Goal: Task Accomplishment & Management: Manage account settings

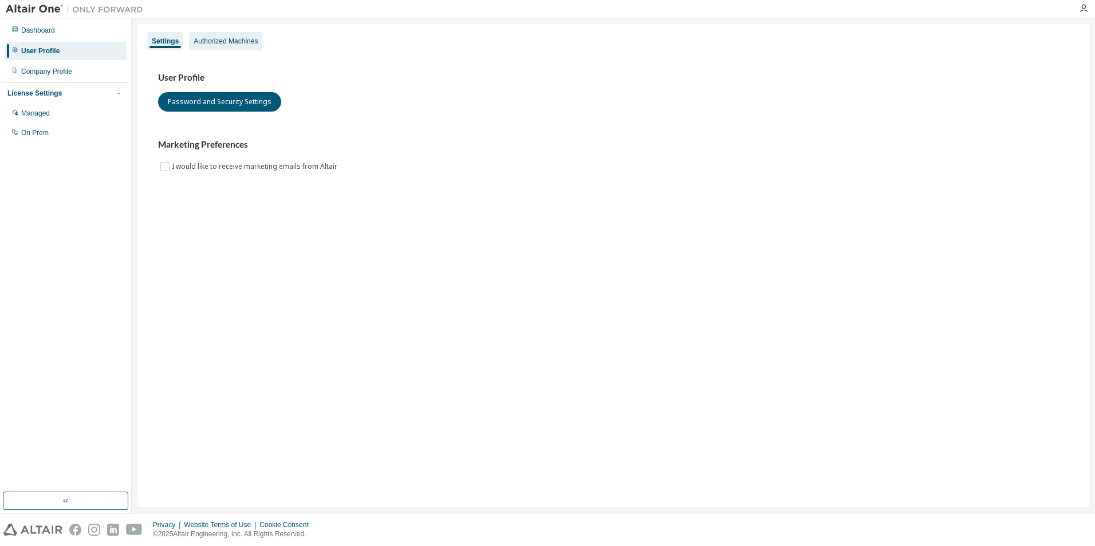
click at [230, 35] on div "Authorized Machines" at bounding box center [225, 41] width 73 height 18
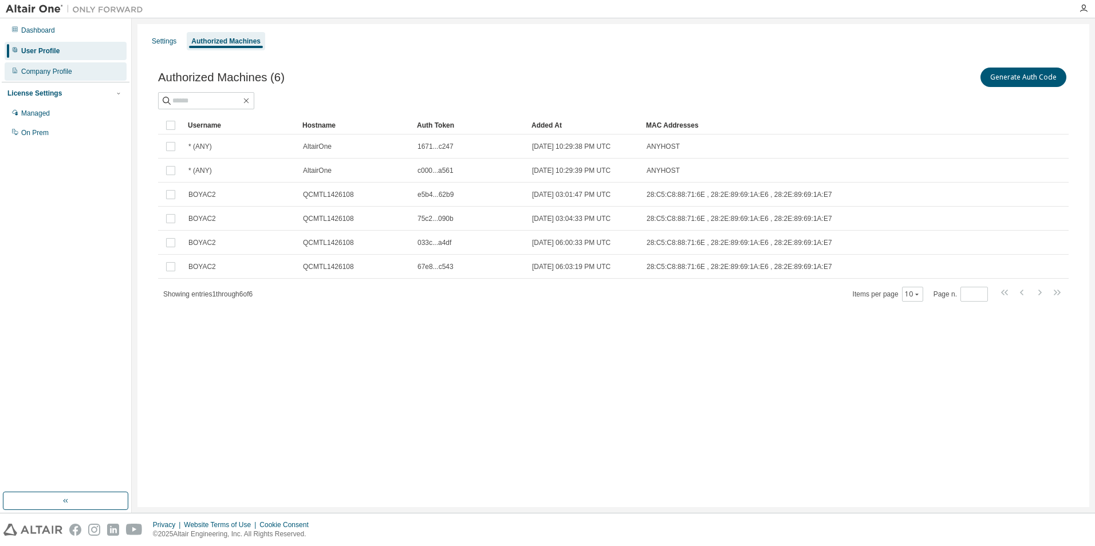
click at [50, 69] on div "Company Profile" at bounding box center [46, 71] width 51 height 9
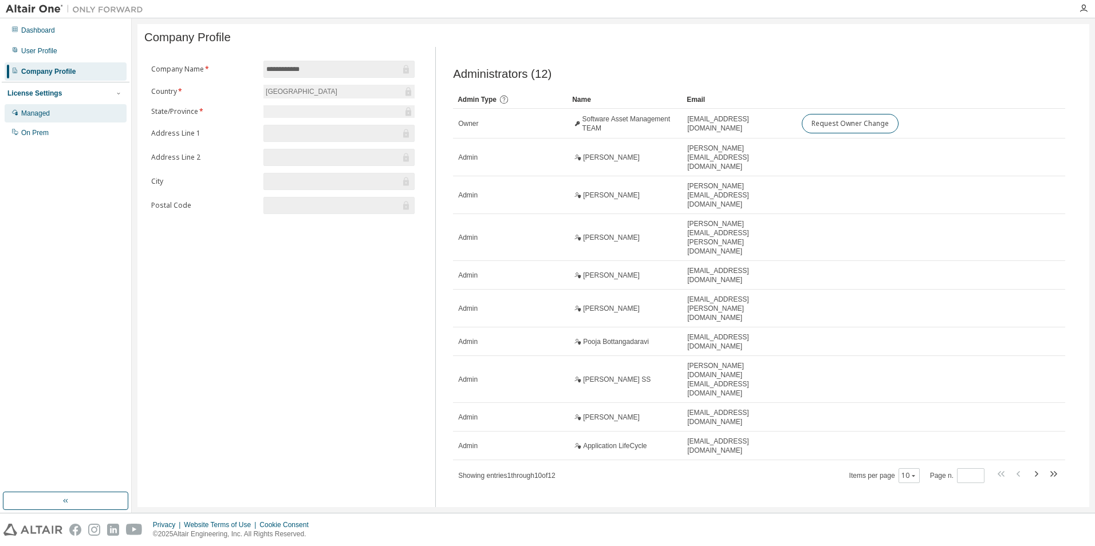
click at [52, 112] on div "Managed" at bounding box center [66, 113] width 122 height 18
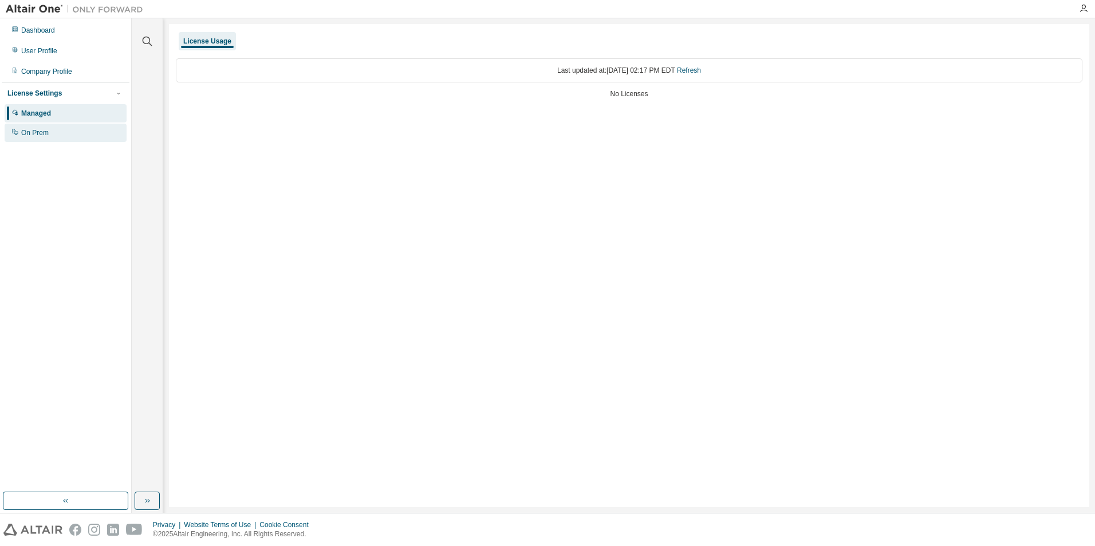
click at [45, 132] on div "On Prem" at bounding box center [34, 132] width 27 height 9
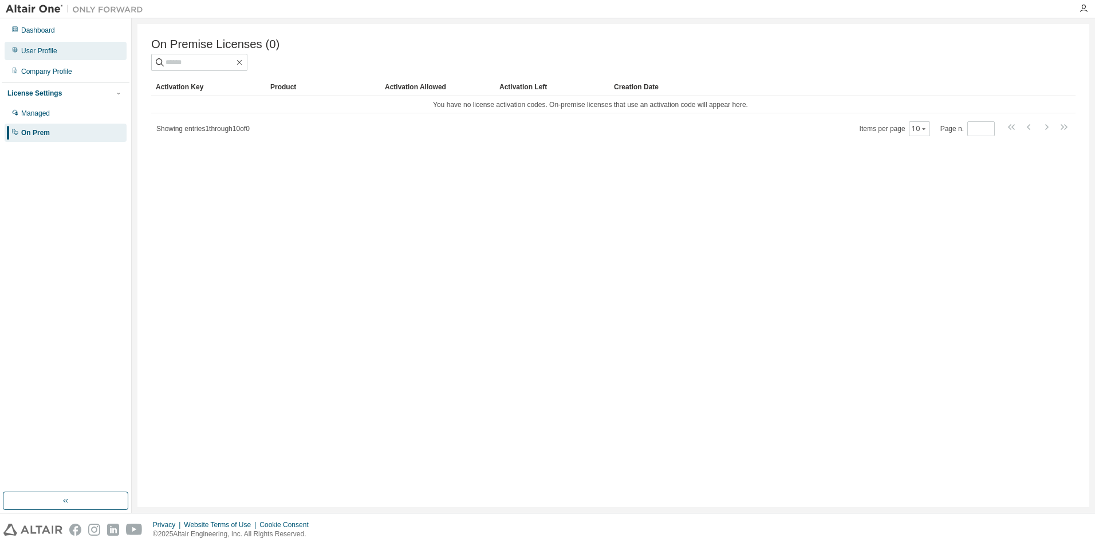
click at [44, 50] on div "User Profile" at bounding box center [39, 50] width 36 height 9
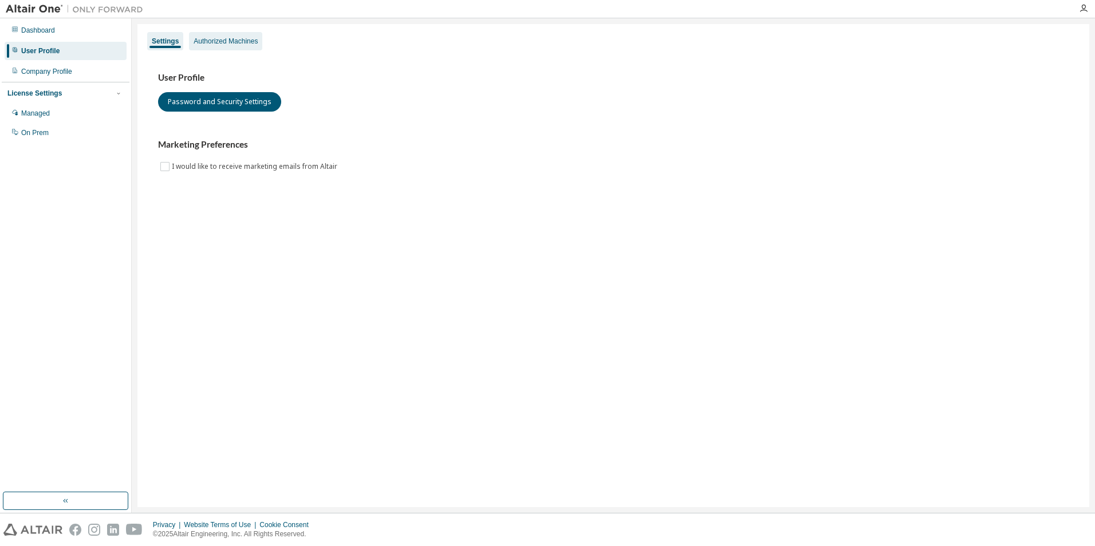
click at [226, 41] on div "Authorized Machines" at bounding box center [226, 41] width 64 height 9
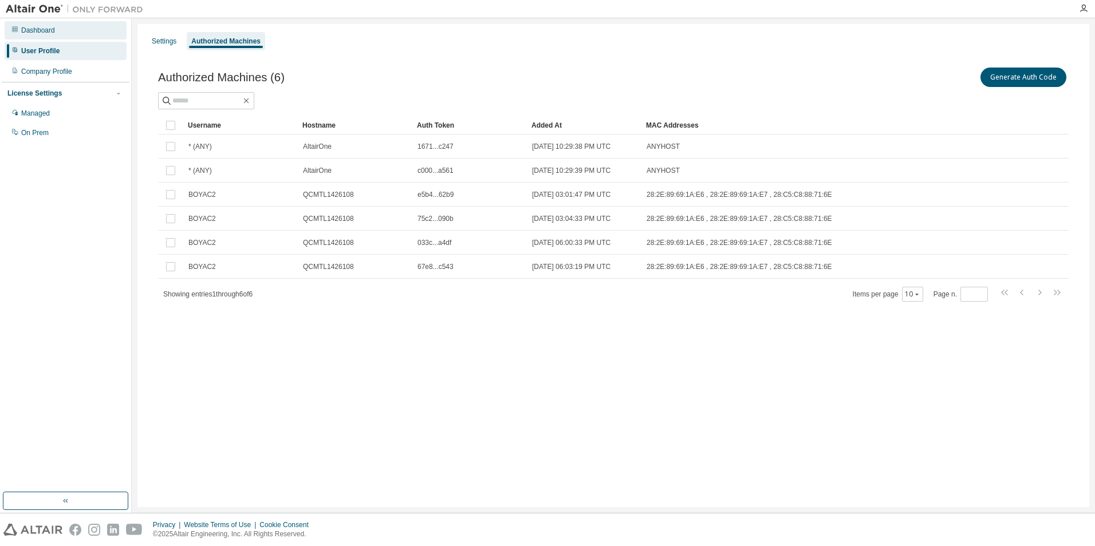
click at [37, 27] on div "Dashboard" at bounding box center [38, 30] width 34 height 9
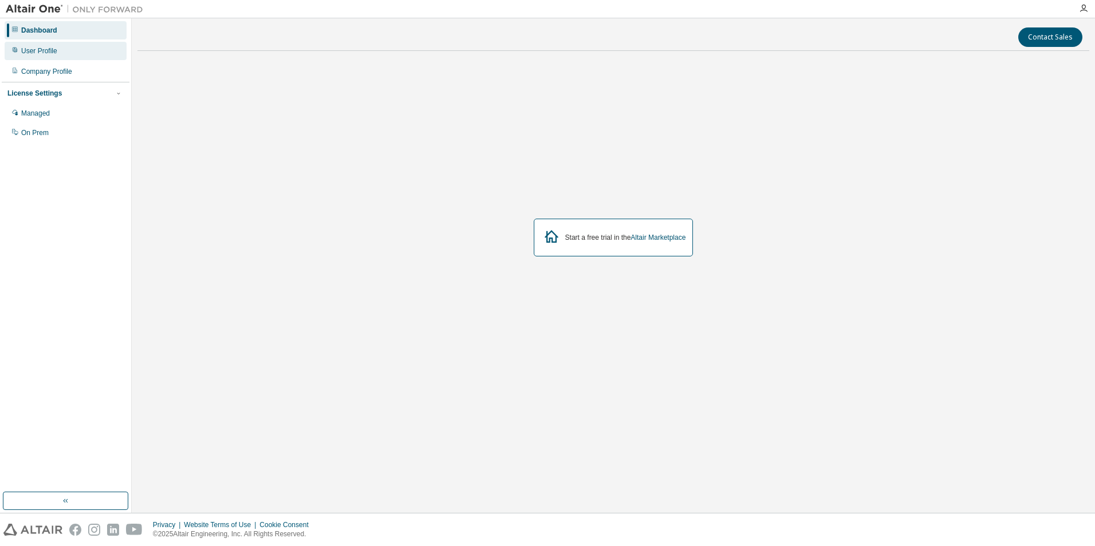
click at [40, 54] on div "User Profile" at bounding box center [39, 50] width 36 height 9
click at [55, 50] on div "User Profile" at bounding box center [39, 50] width 36 height 9
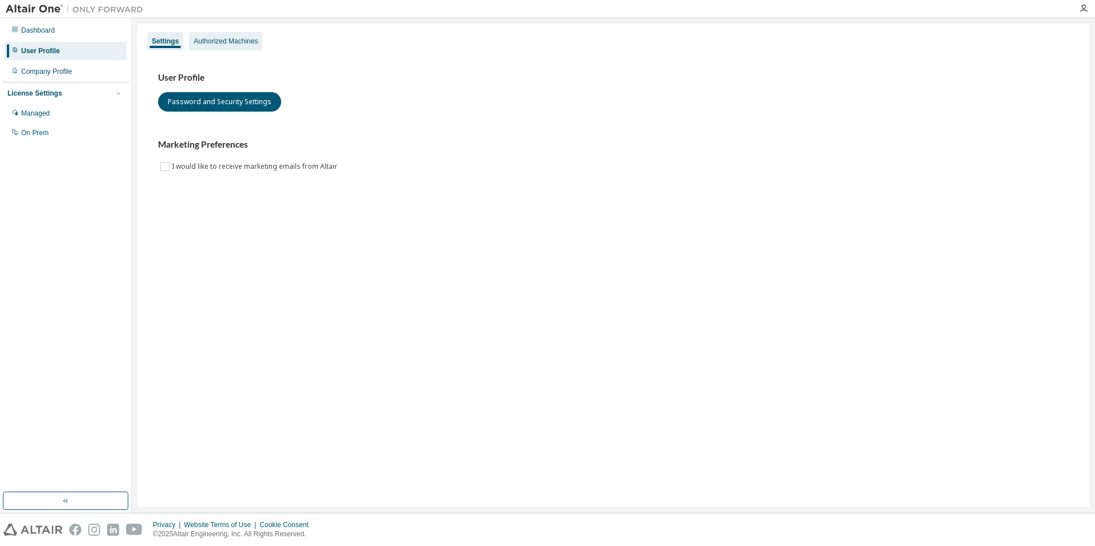
click at [222, 37] on div "Authorized Machines" at bounding box center [226, 41] width 64 height 9
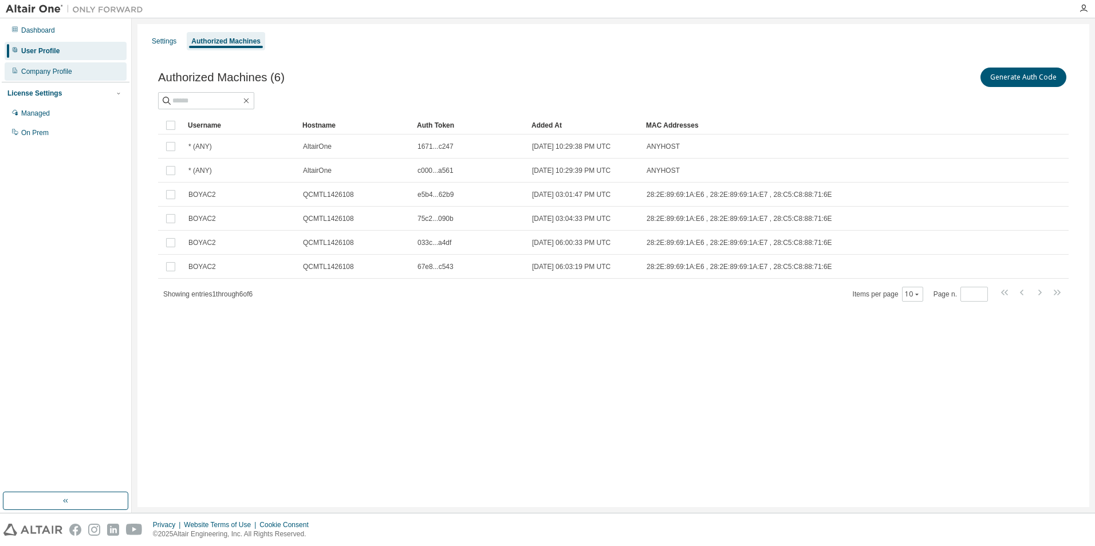
click at [51, 70] on div "Company Profile" at bounding box center [46, 71] width 51 height 9
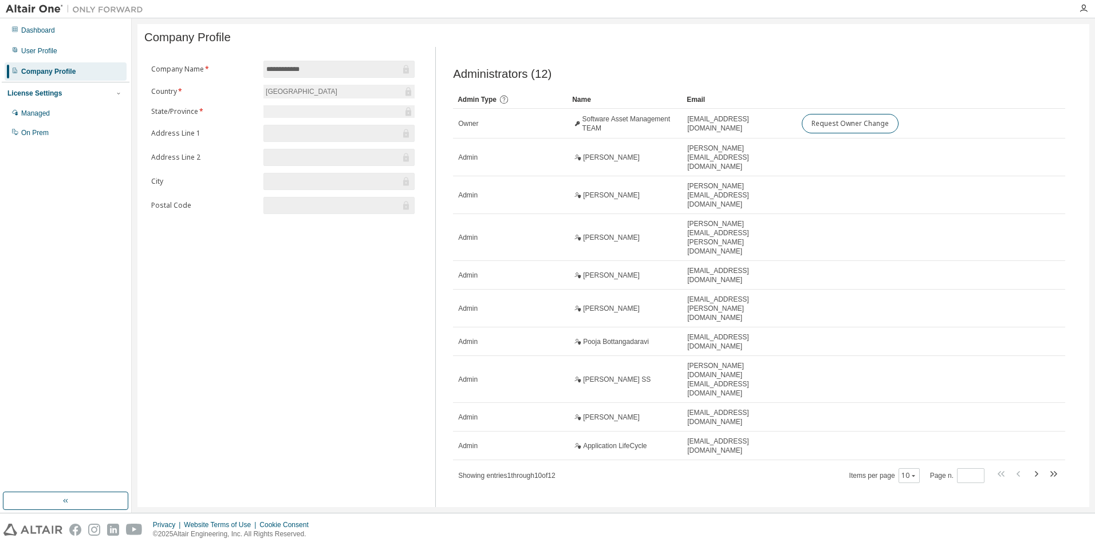
click at [50, 95] on div "License Settings" at bounding box center [34, 93] width 54 height 9
click at [45, 117] on div "Managed" at bounding box center [35, 113] width 29 height 9
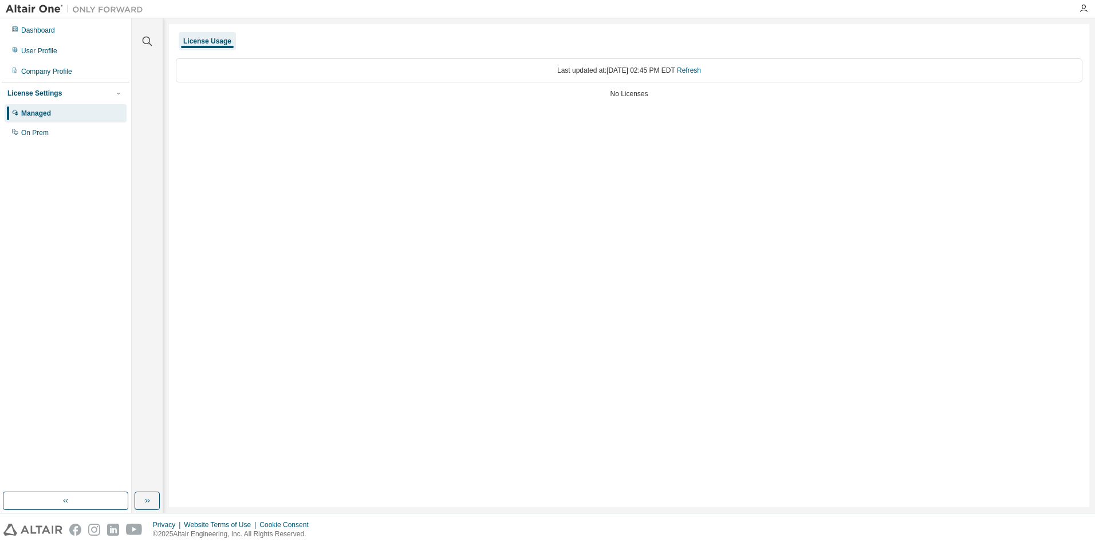
click at [636, 93] on div "No Licenses" at bounding box center [629, 93] width 906 height 9
click at [701, 68] on link "Refresh" at bounding box center [689, 70] width 24 height 8
click at [701, 69] on link "Refresh" at bounding box center [689, 70] width 24 height 8
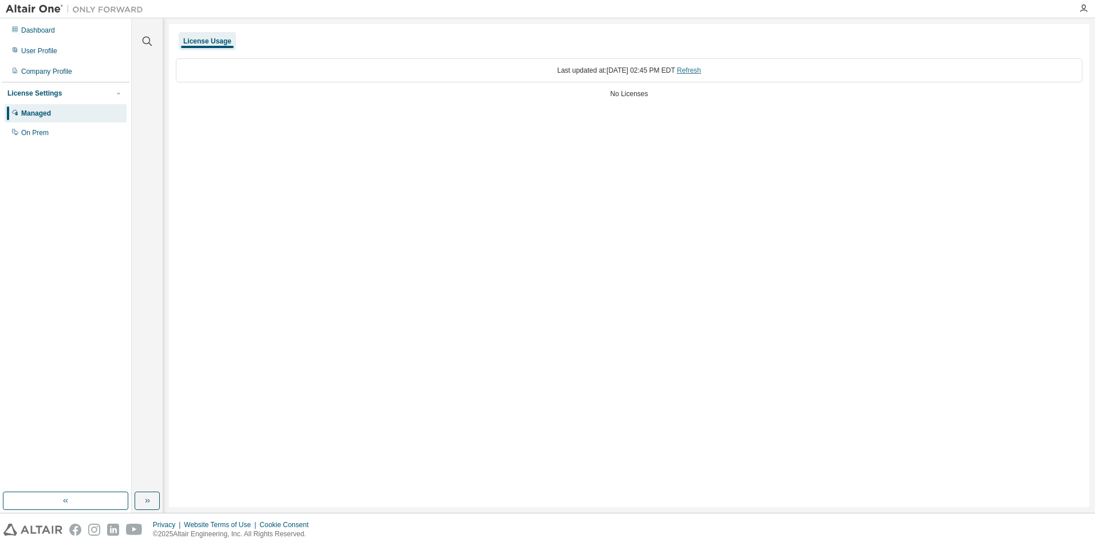
click at [701, 70] on link "Refresh" at bounding box center [689, 70] width 24 height 8
click at [235, 70] on div "Last updated at: Tue 2025-08-19 02:45 PM EDT Refresh" at bounding box center [629, 70] width 906 height 24
click at [239, 73] on div "Last updated at: Tue 2025-08-19 02:45 PM EDT Refresh" at bounding box center [629, 70] width 906 height 24
click at [242, 73] on div "Last updated at: Tue 2025-08-19 02:45 PM EDT Refresh" at bounding box center [629, 70] width 906 height 24
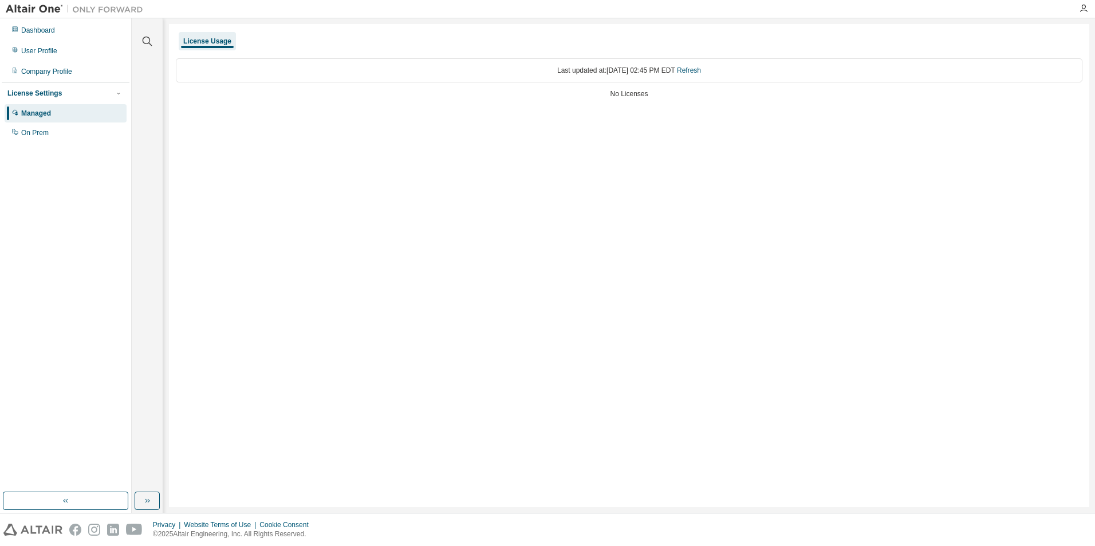
click at [232, 73] on div "Last updated at: Tue 2025-08-19 02:45 PM EDT Refresh" at bounding box center [629, 70] width 906 height 24
click at [230, 73] on div "Last updated at: Tue 2025-08-19 02:45 PM EDT Refresh" at bounding box center [629, 70] width 906 height 24
click at [223, 70] on div "Last updated at: Tue 2025-08-19 02:45 PM EDT Refresh" at bounding box center [629, 70] width 906 height 24
click at [222, 70] on div "Last updated at: Tue 2025-08-19 02:45 PM EDT Refresh" at bounding box center [629, 70] width 906 height 24
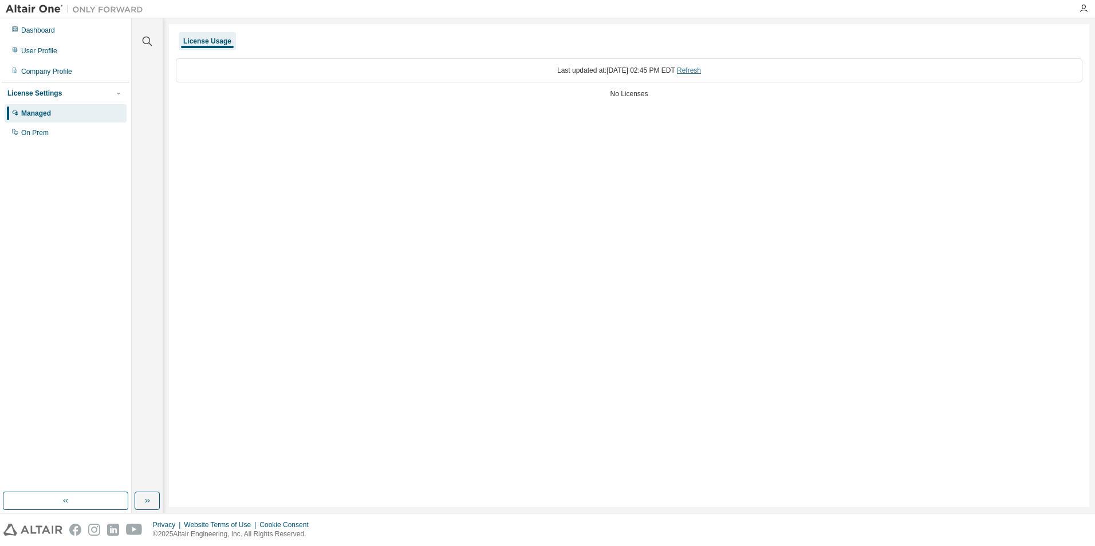
click at [701, 67] on link "Refresh" at bounding box center [689, 70] width 24 height 8
click at [701, 70] on link "Refresh" at bounding box center [689, 70] width 24 height 8
click at [37, 133] on div "On Prem" at bounding box center [34, 132] width 27 height 9
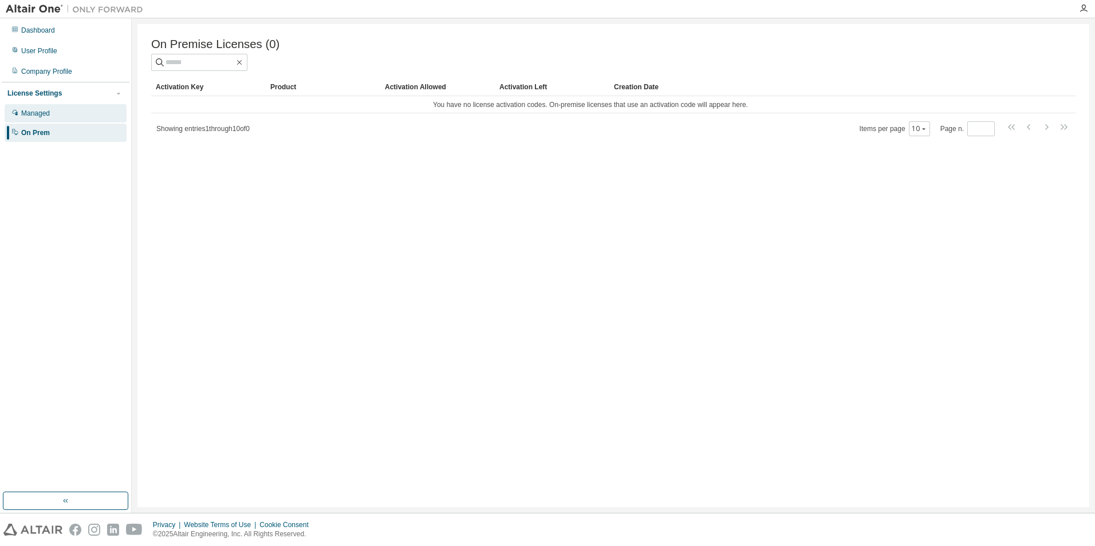
click at [23, 111] on div "Managed" at bounding box center [35, 113] width 29 height 9
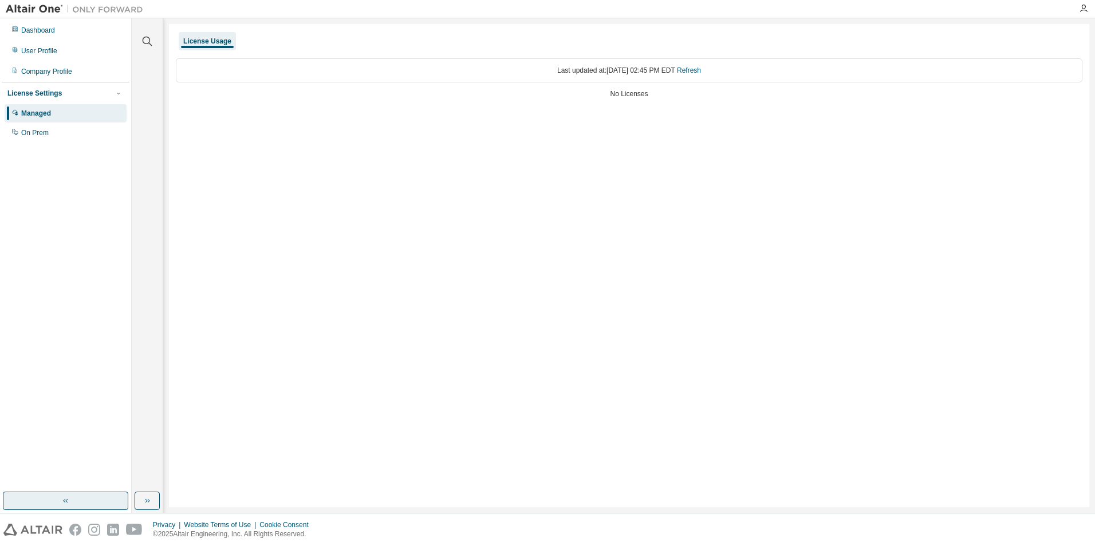
click at [76, 500] on button "button" at bounding box center [65, 501] width 125 height 18
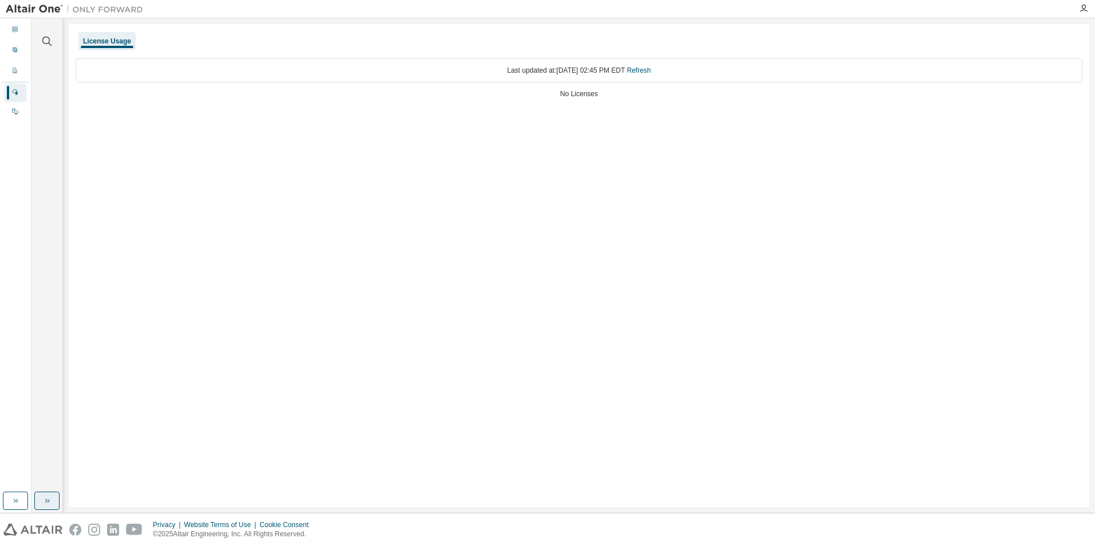
click at [52, 504] on button "button" at bounding box center [46, 501] width 25 height 18
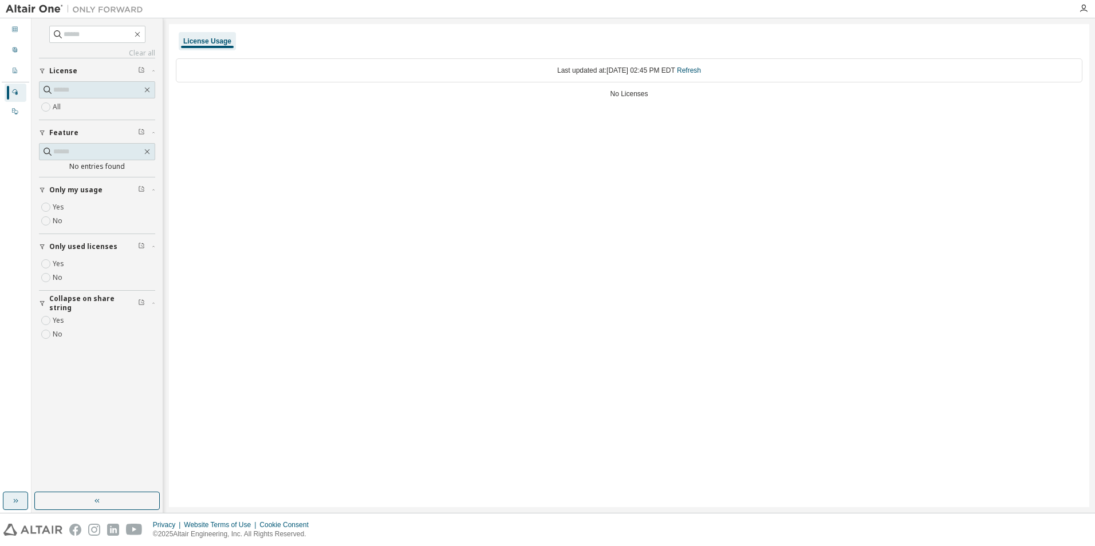
click at [17, 501] on icon "button" at bounding box center [15, 500] width 9 height 9
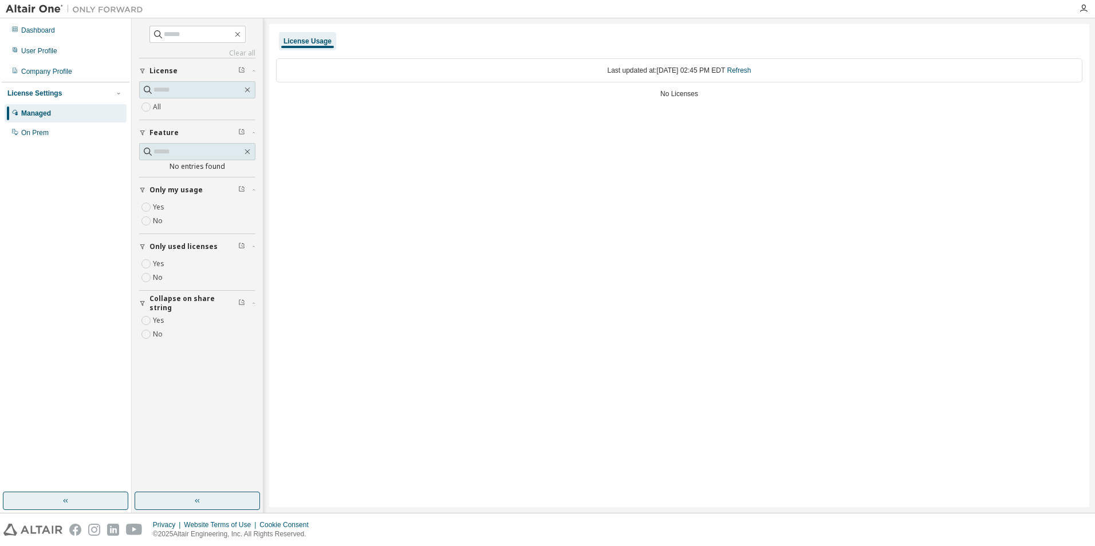
click at [198, 499] on icon "button" at bounding box center [197, 500] width 9 height 9
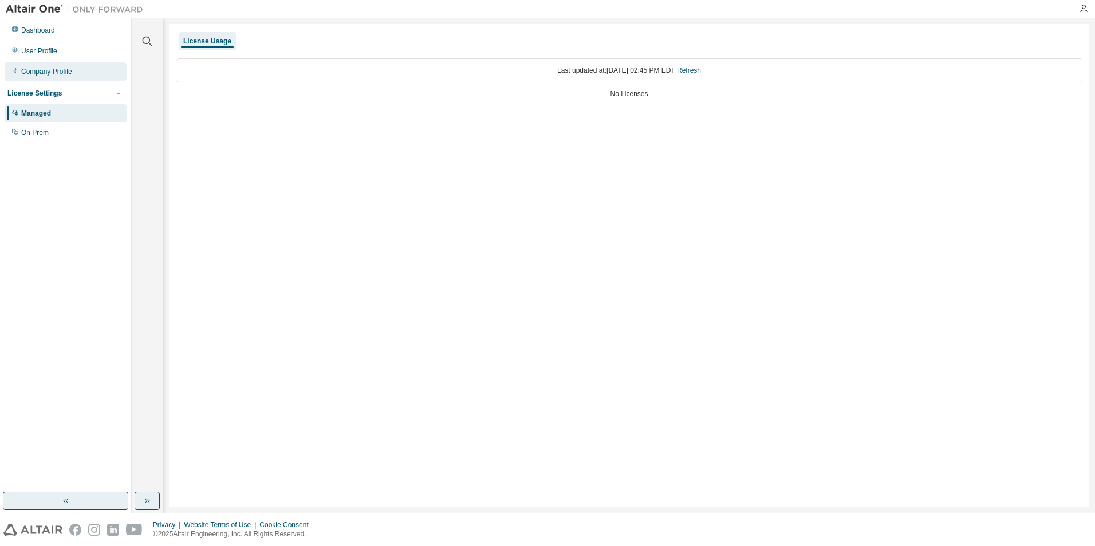
click at [42, 66] on div "Company Profile" at bounding box center [66, 71] width 122 height 18
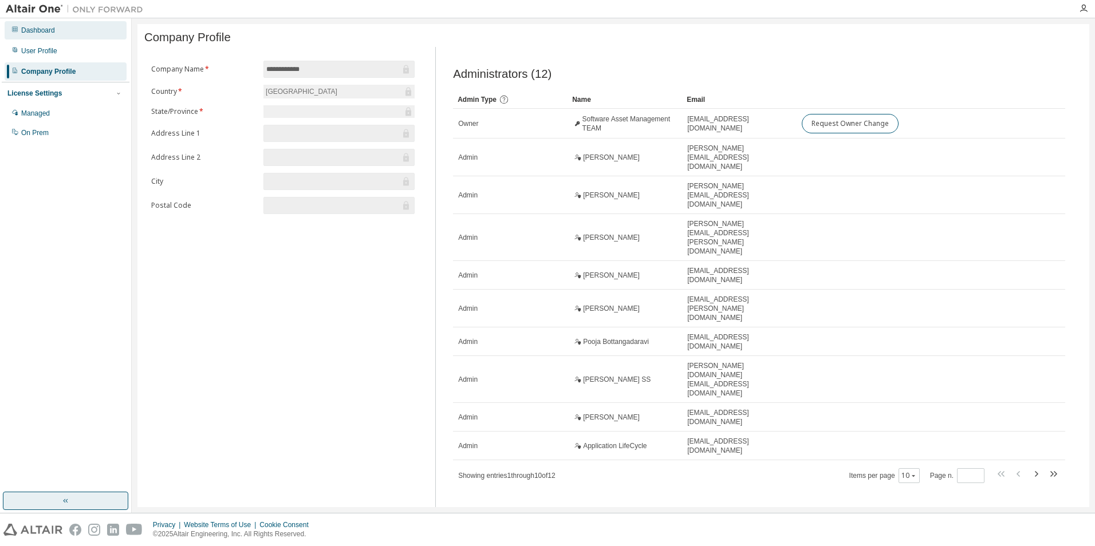
click at [45, 27] on div "Dashboard" at bounding box center [38, 30] width 34 height 9
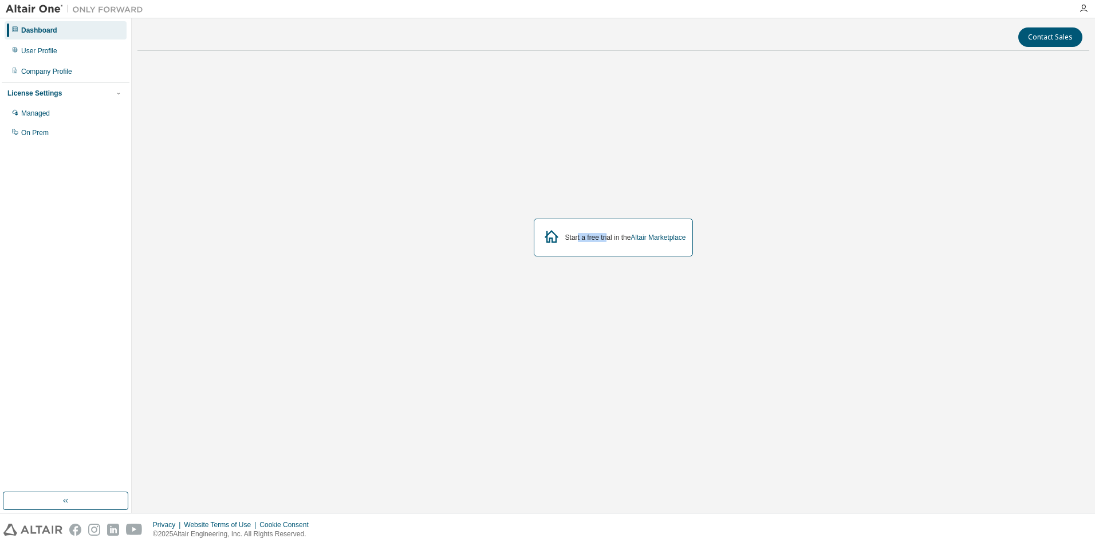
drag, startPoint x: 577, startPoint y: 237, endPoint x: 605, endPoint y: 240, distance: 28.2
click at [605, 240] on div "Start a free trial in the Altair Marketplace" at bounding box center [625, 237] width 121 height 9
click at [44, 48] on div "User Profile" at bounding box center [39, 50] width 36 height 9
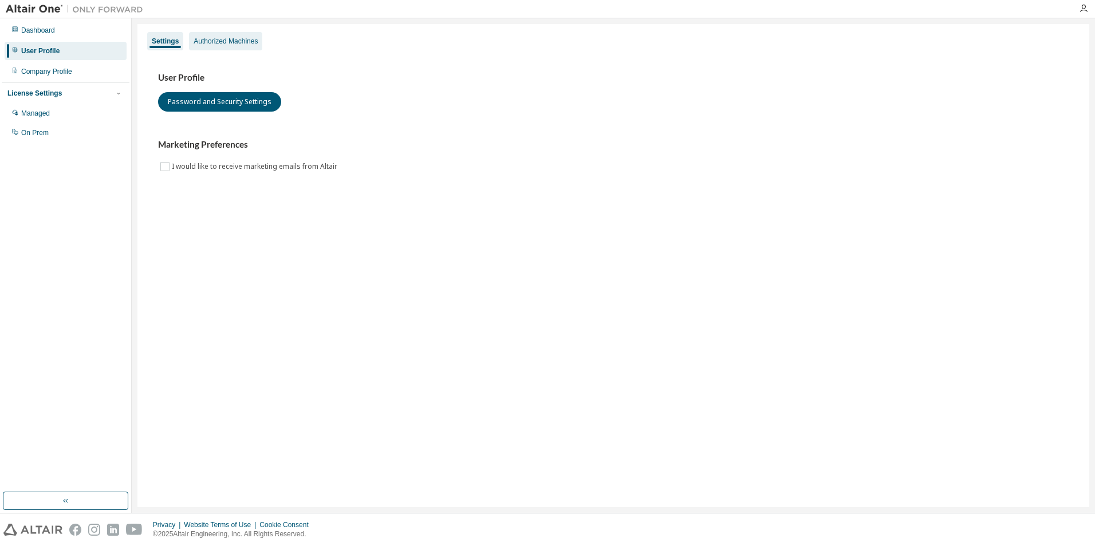
click at [220, 40] on div "Authorized Machines" at bounding box center [226, 41] width 64 height 9
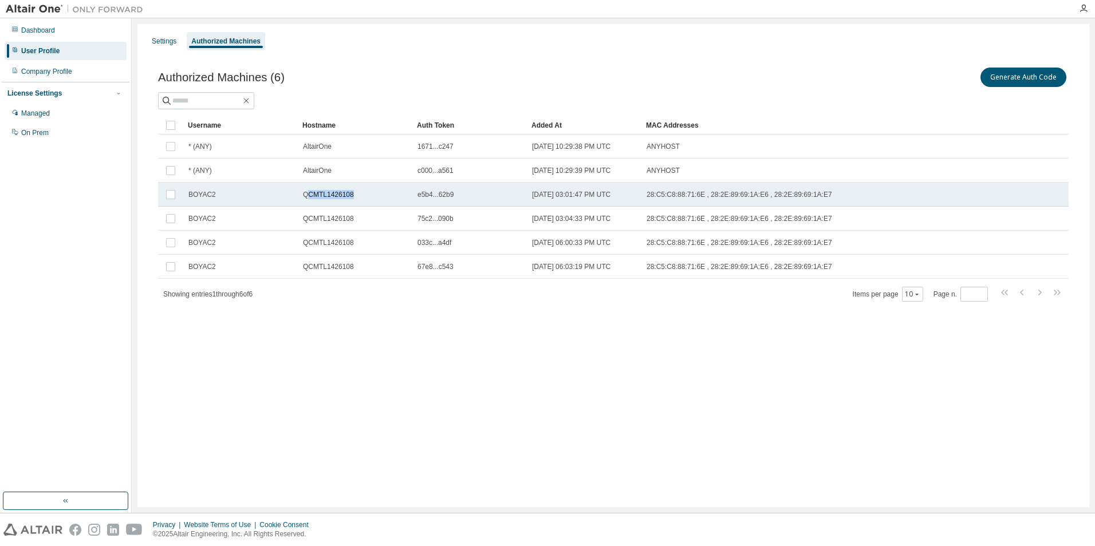
drag, startPoint x: 337, startPoint y: 196, endPoint x: 307, endPoint y: 194, distance: 29.9
click at [307, 194] on div "QCMTL1426108" at bounding box center [355, 194] width 104 height 9
click at [938, 77] on button "Generate Auth Code" at bounding box center [937, 77] width 86 height 19
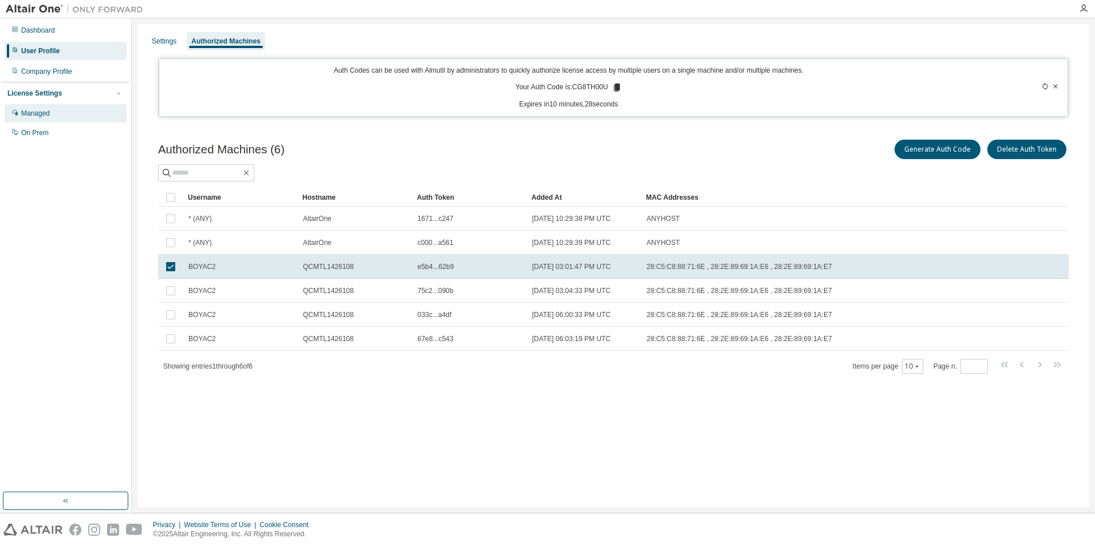
click at [44, 114] on div "Managed" at bounding box center [35, 113] width 29 height 9
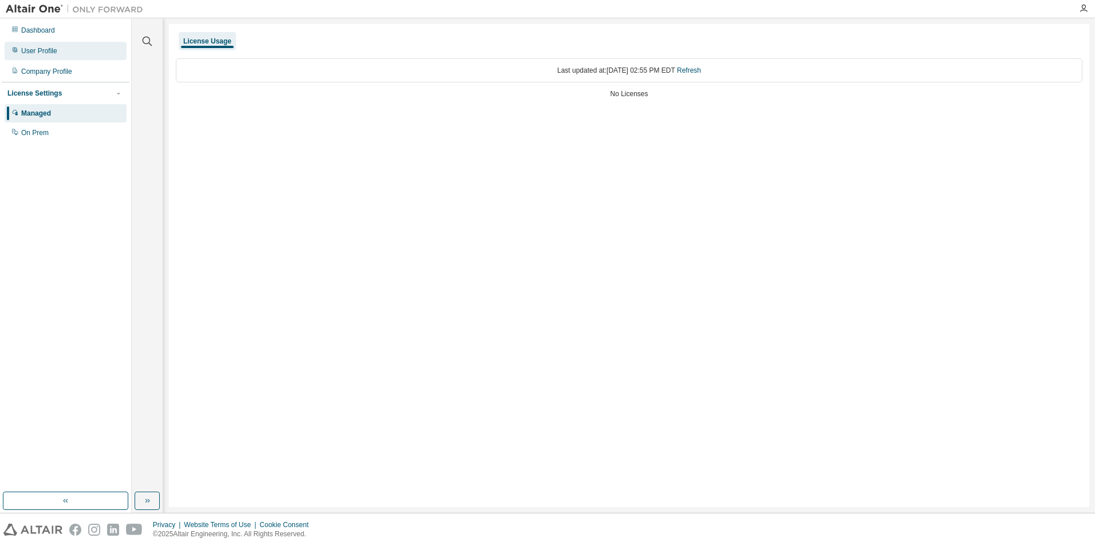
click at [46, 60] on div "User Profile" at bounding box center [66, 51] width 122 height 18
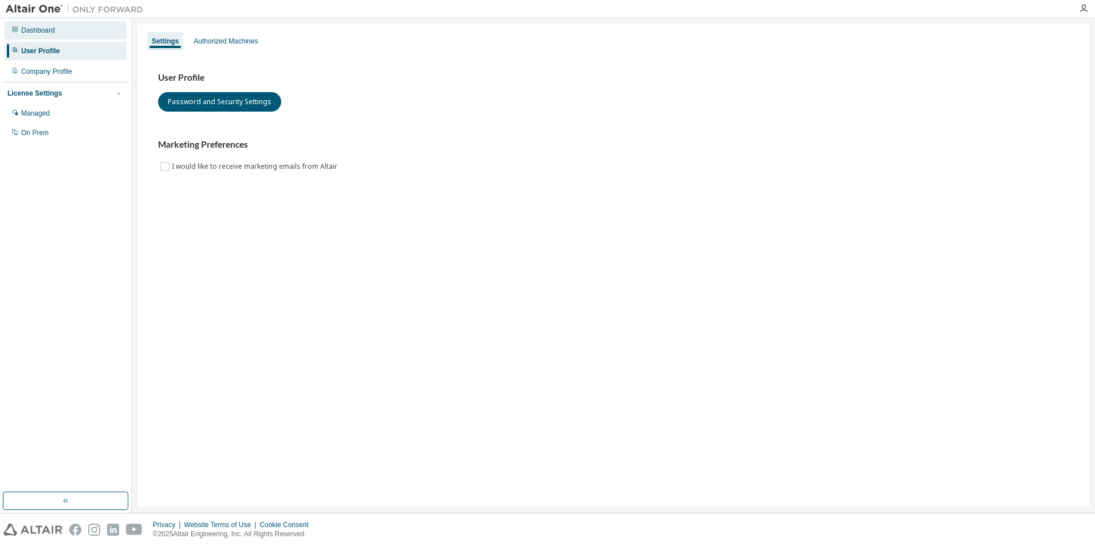
click at [46, 34] on div "Dashboard" at bounding box center [38, 30] width 34 height 9
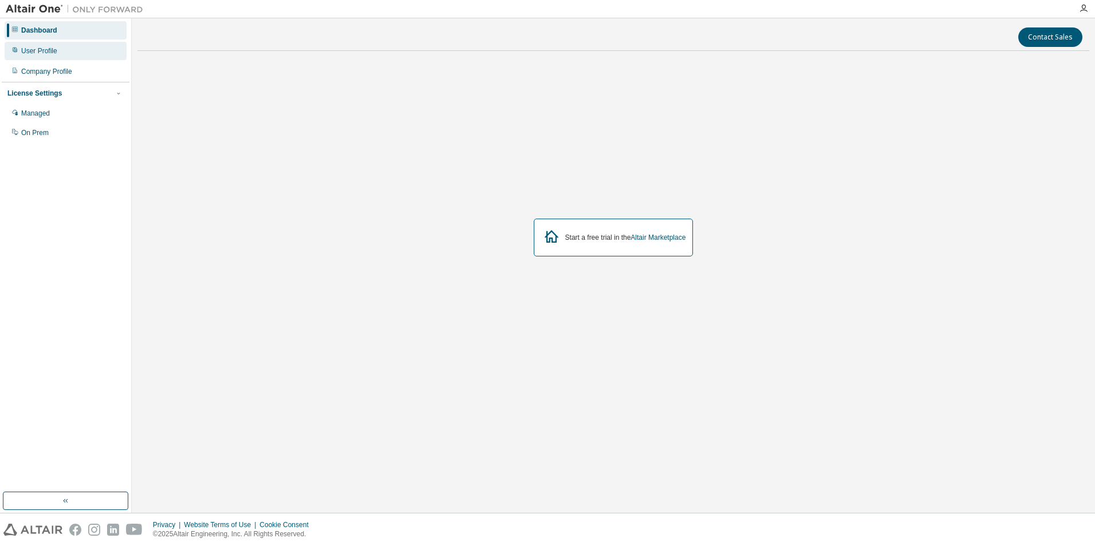
click at [46, 53] on div "User Profile" at bounding box center [39, 50] width 36 height 9
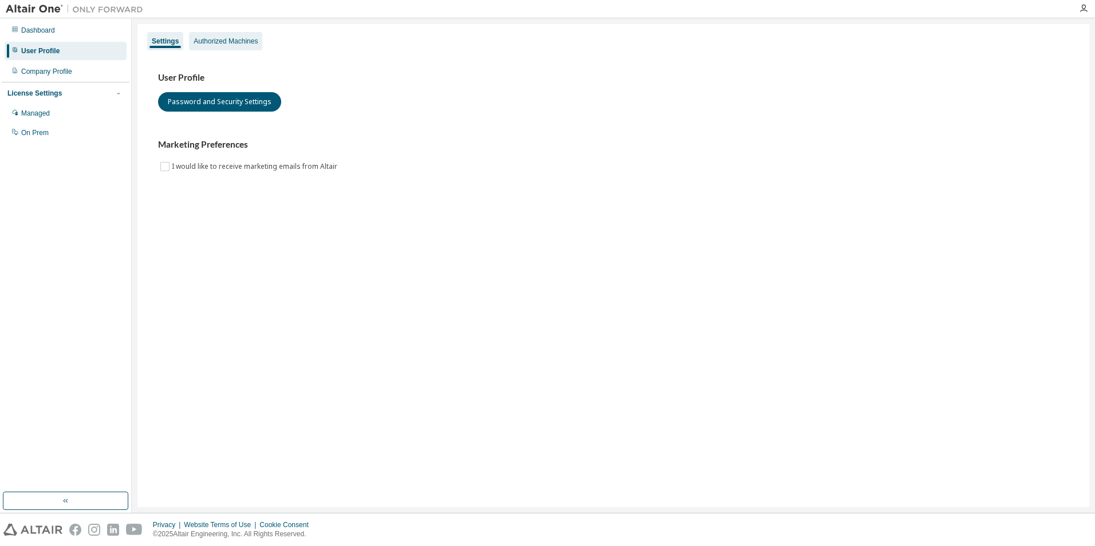
click at [241, 42] on div "Authorized Machines" at bounding box center [226, 41] width 64 height 9
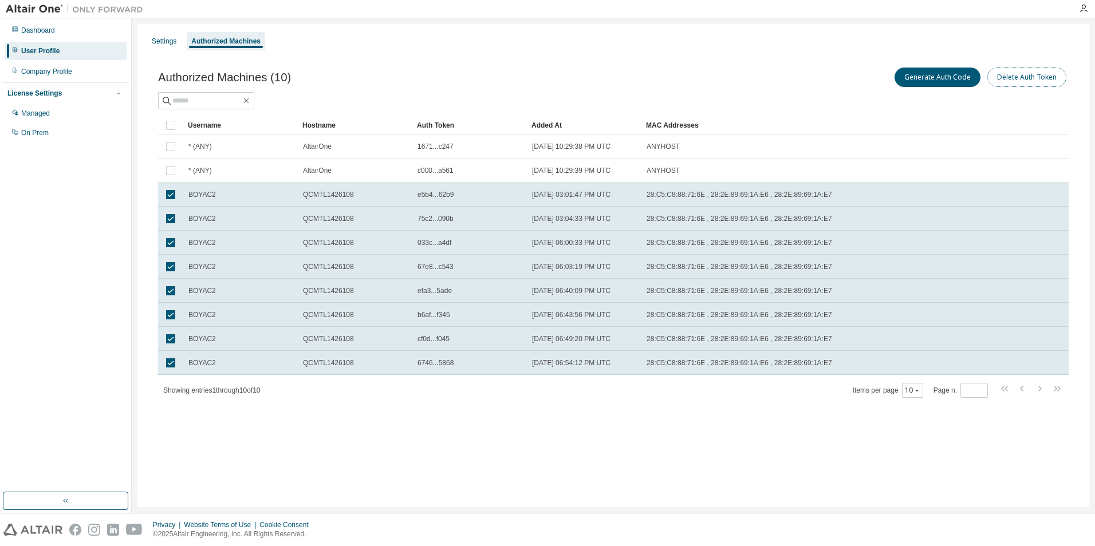
click at [1019, 77] on button "Delete Auth Token" at bounding box center [1026, 77] width 79 height 19
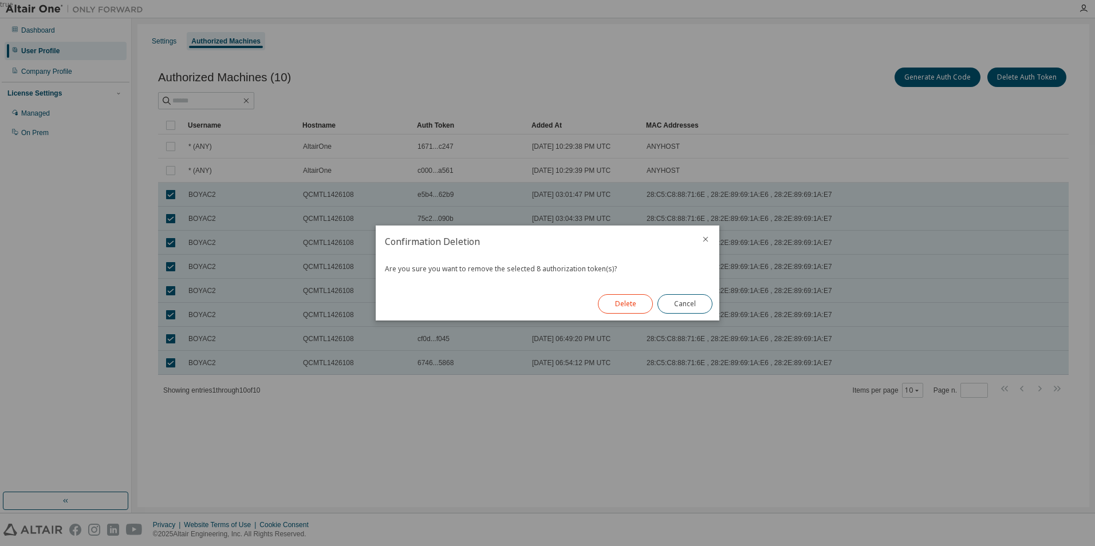
click at [622, 306] on button "Delete" at bounding box center [625, 303] width 55 height 19
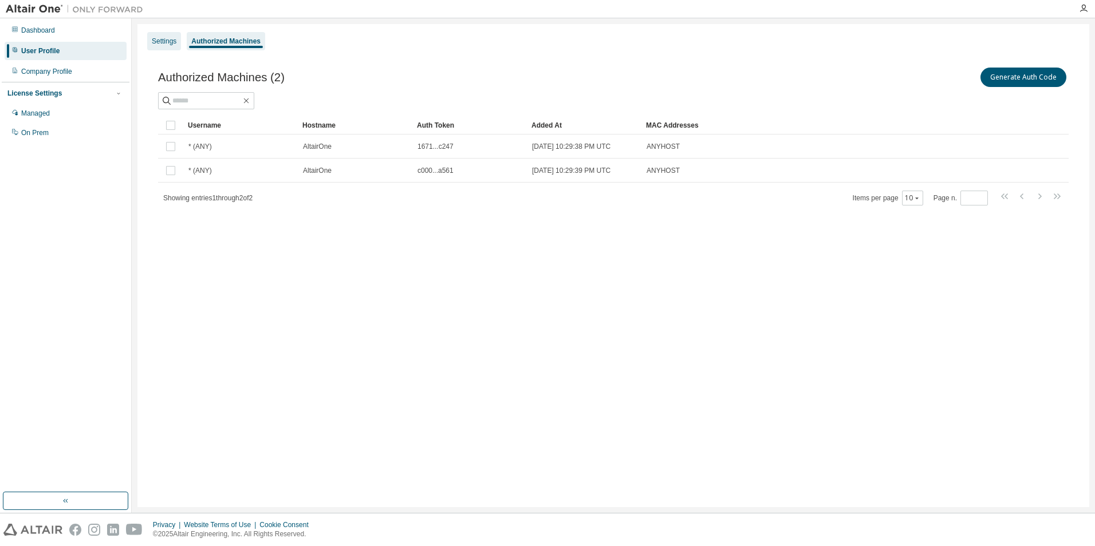
click at [158, 37] on div "Settings" at bounding box center [164, 41] width 25 height 9
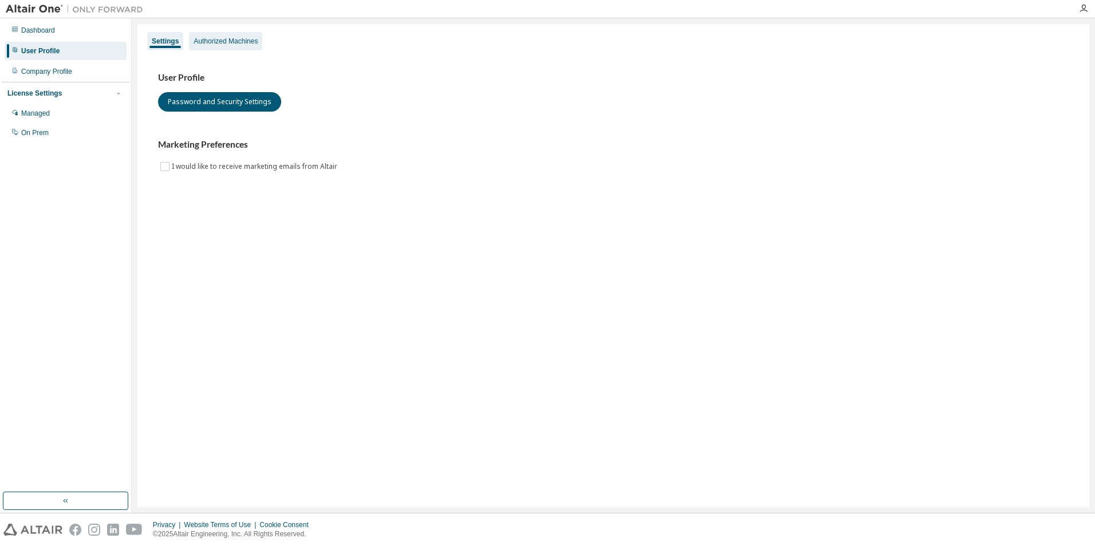
click at [215, 38] on div "Authorized Machines" at bounding box center [226, 41] width 64 height 9
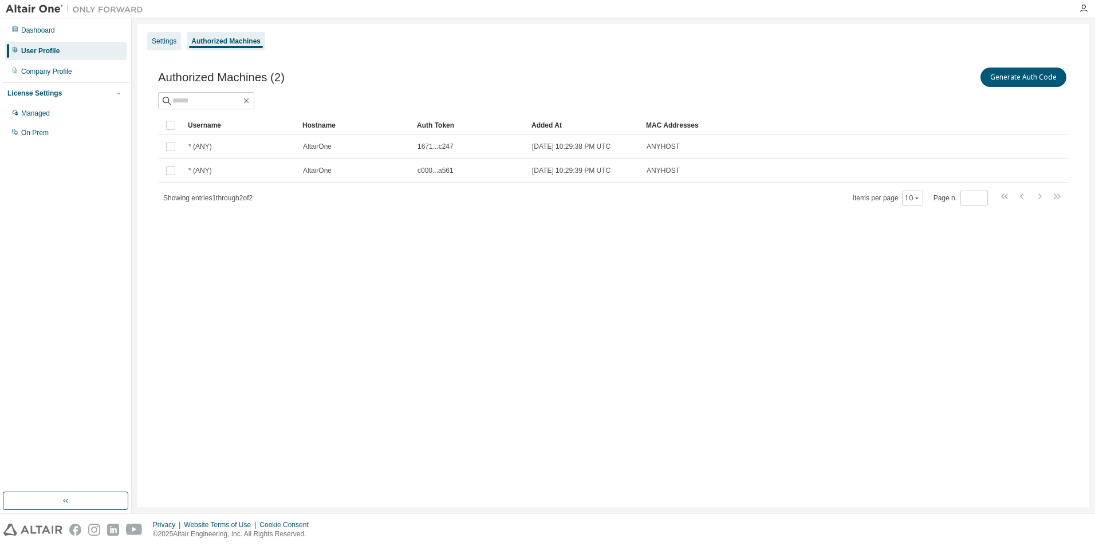
click at [171, 44] on div "Settings" at bounding box center [164, 41] width 25 height 9
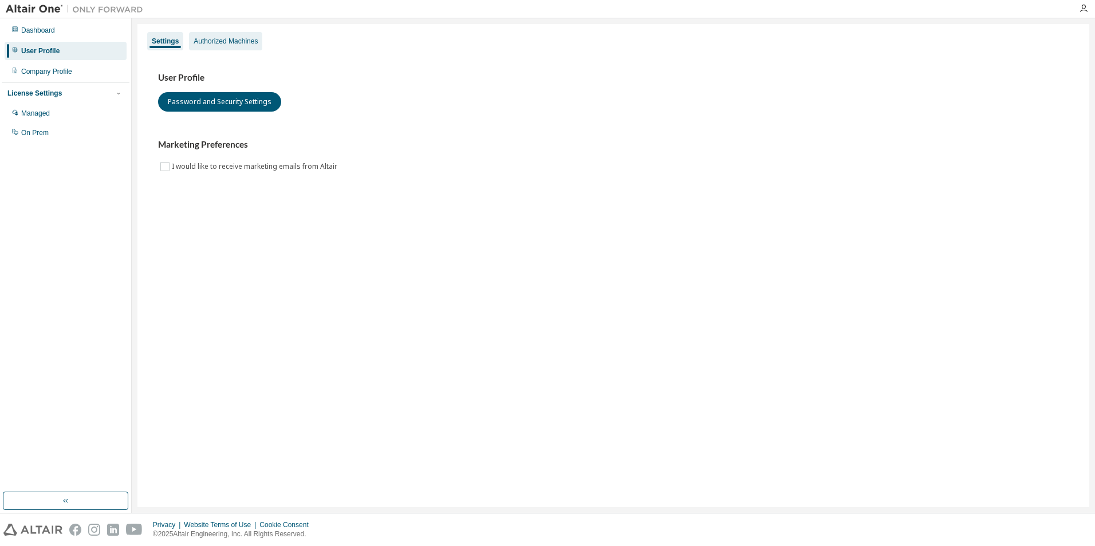
click at [230, 42] on div "Authorized Machines" at bounding box center [226, 41] width 64 height 9
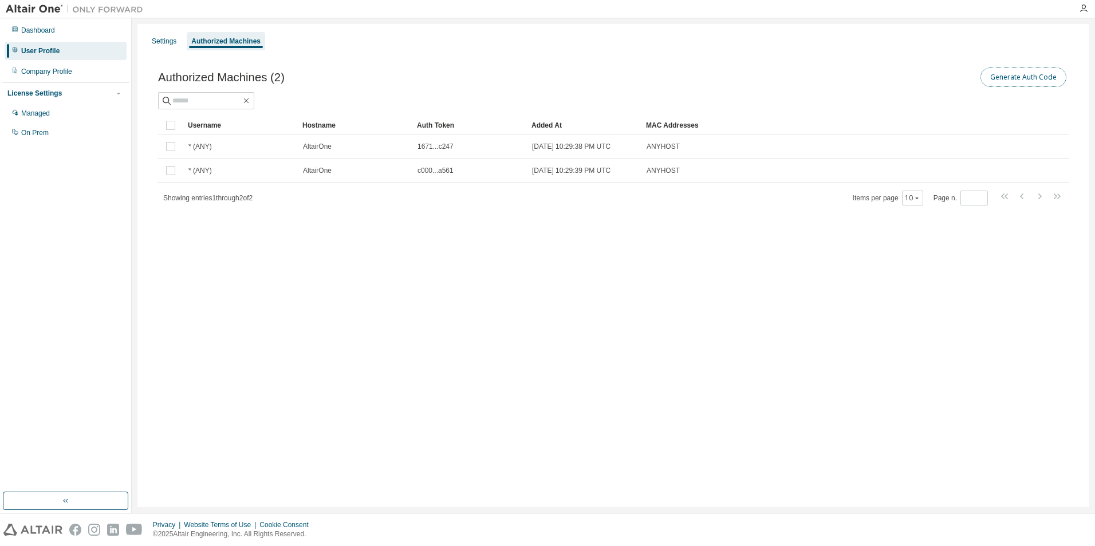
click at [1024, 74] on button "Generate Auth Code" at bounding box center [1023, 77] width 86 height 19
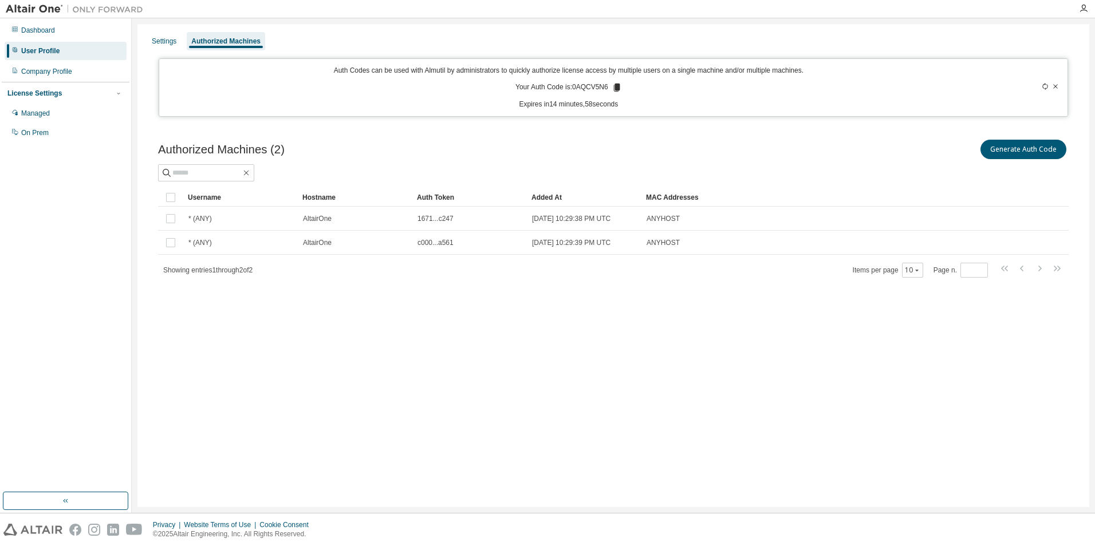
click at [588, 86] on p "Your Auth Code is: 0AQCV5N6" at bounding box center [568, 87] width 107 height 10
copy p "0AQCV5N6"
drag, startPoint x: 439, startPoint y: 74, endPoint x: 801, endPoint y: 70, distance: 362.5
click at [801, 70] on p "Auth Codes can be used with Almutil by administrators to quickly authorize lice…" at bounding box center [569, 71] width 806 height 10
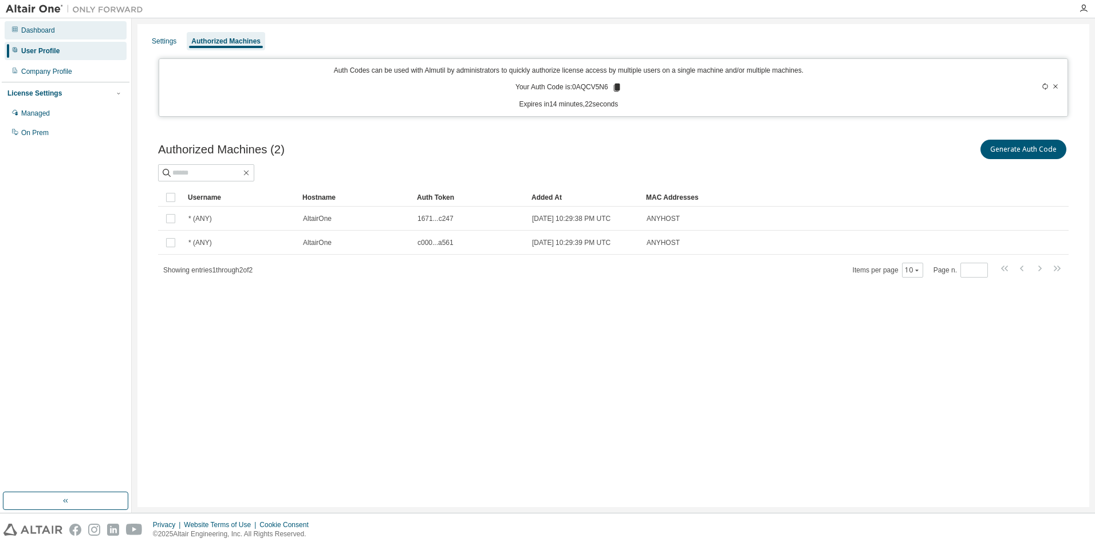
click at [42, 30] on div "Dashboard" at bounding box center [38, 30] width 34 height 9
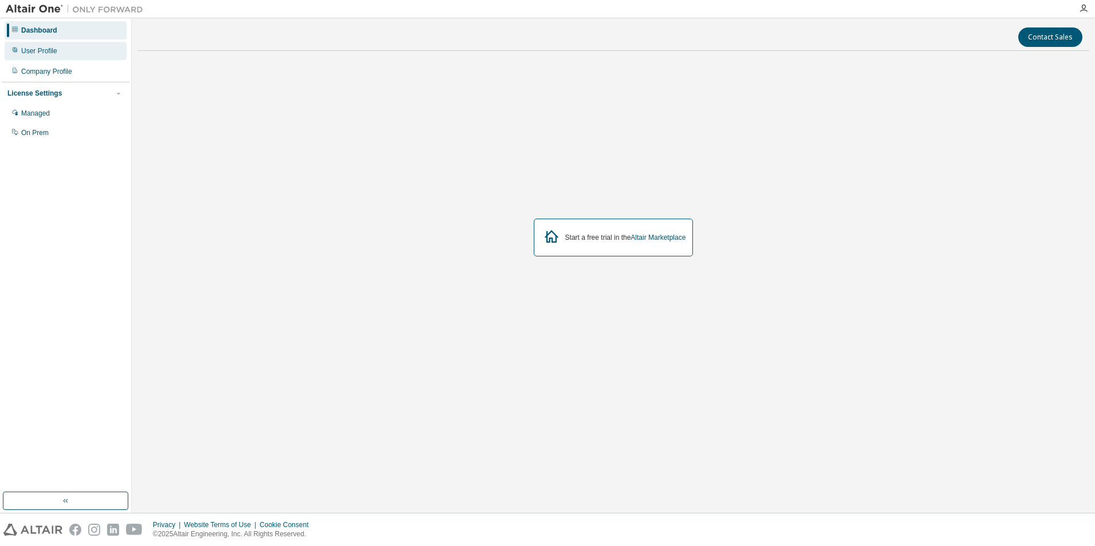
click at [50, 47] on div "User Profile" at bounding box center [39, 50] width 36 height 9
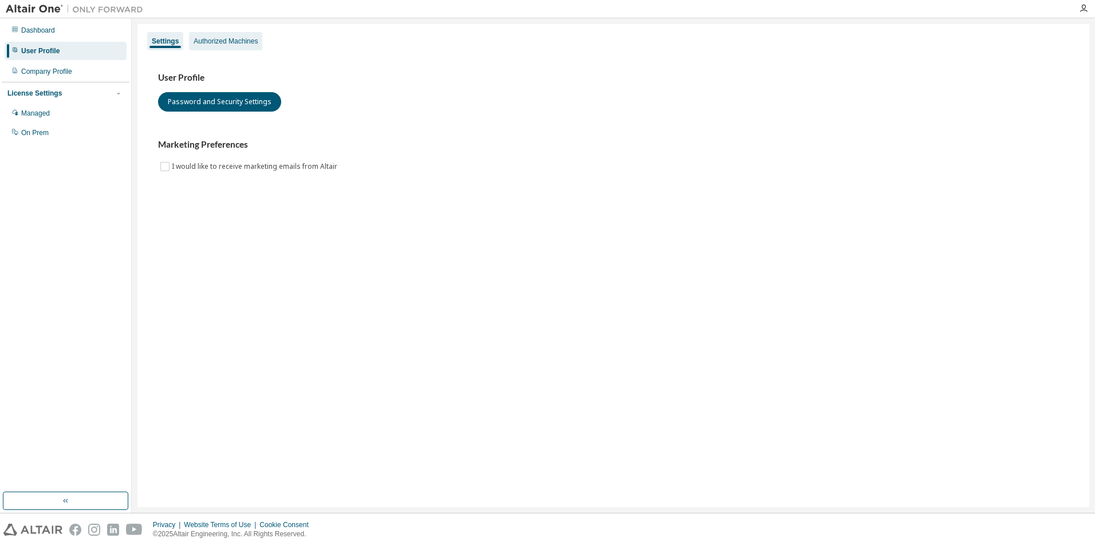
click at [227, 39] on div "Authorized Machines" at bounding box center [226, 41] width 64 height 9
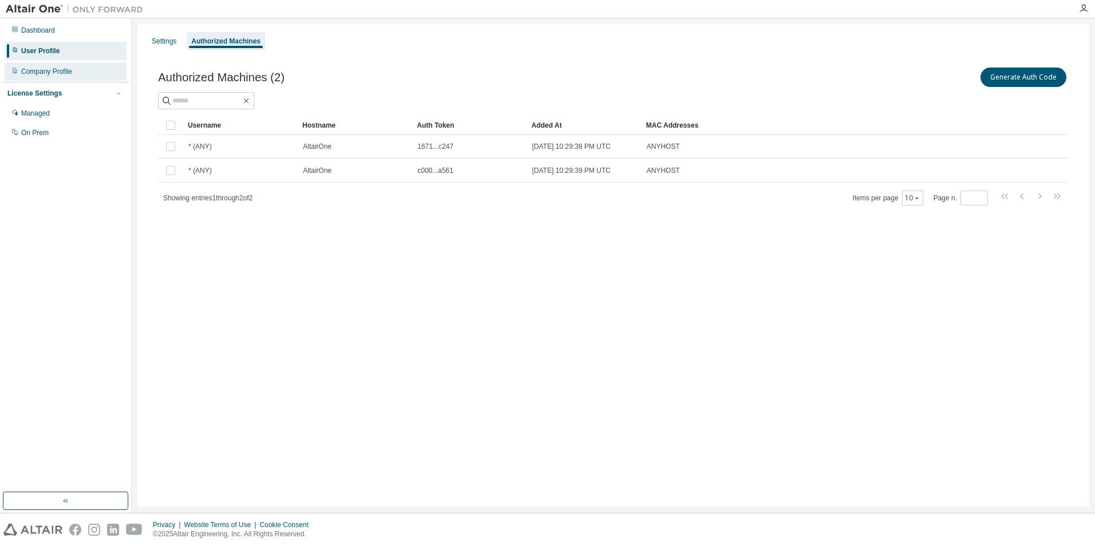
click at [36, 69] on div "Company Profile" at bounding box center [46, 71] width 51 height 9
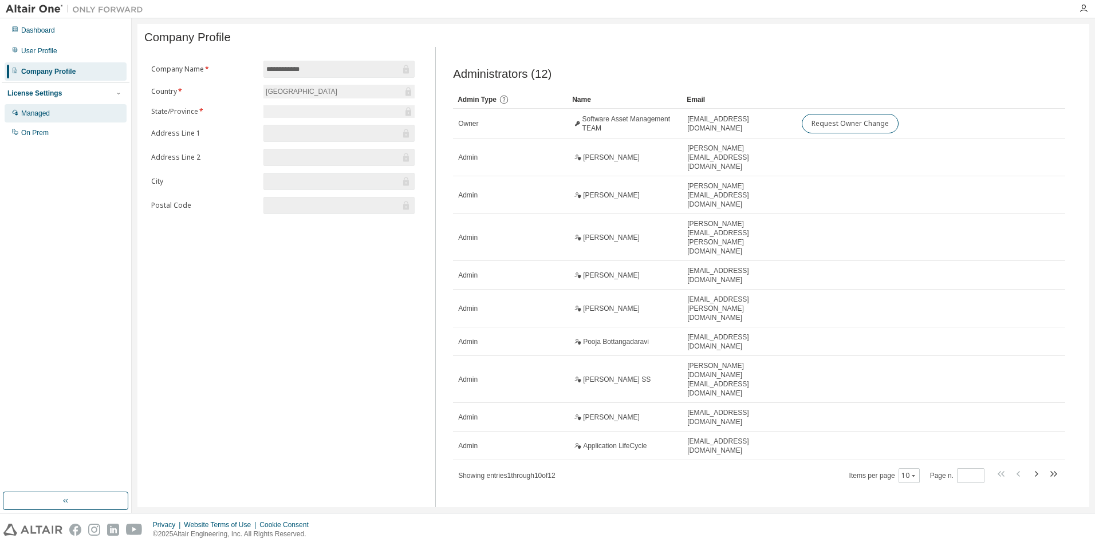
click at [50, 109] on div "Managed" at bounding box center [66, 113] width 122 height 18
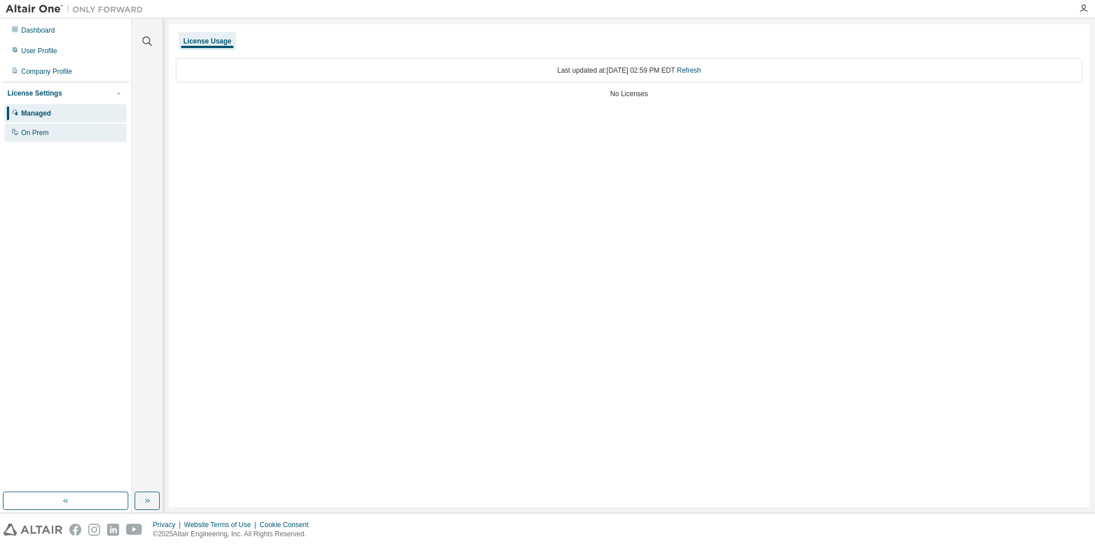
click at [50, 128] on div "On Prem" at bounding box center [66, 133] width 122 height 18
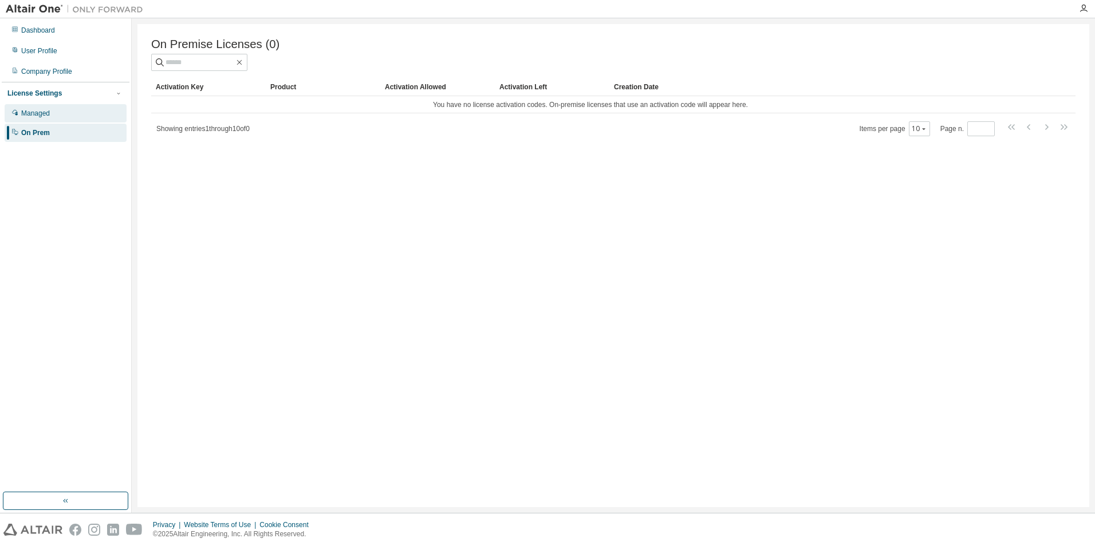
click at [56, 112] on div "Managed" at bounding box center [66, 113] width 122 height 18
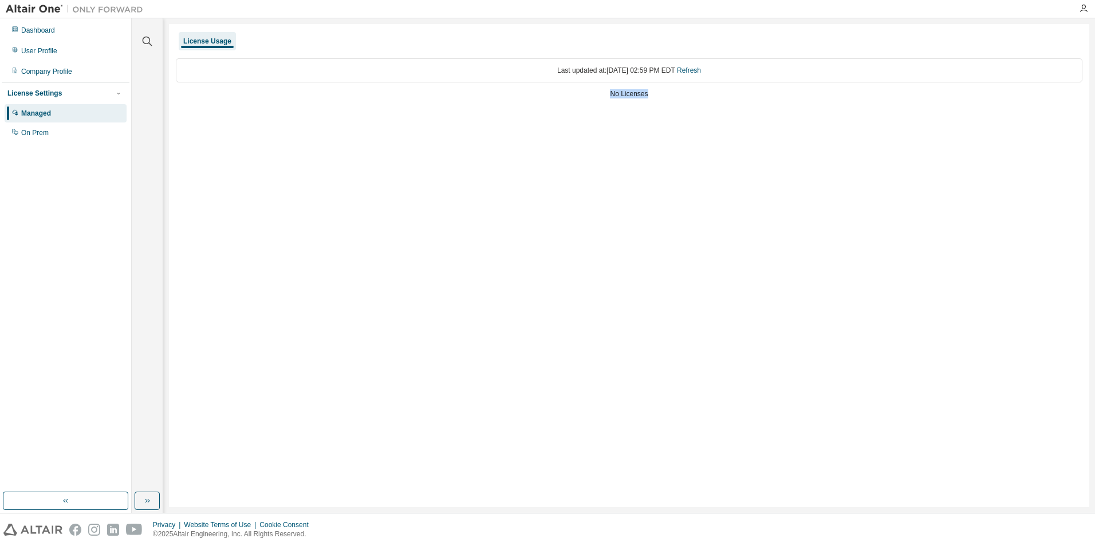
drag, startPoint x: 610, startPoint y: 95, endPoint x: 678, endPoint y: 93, distance: 67.6
click at [680, 93] on div "No Licenses" at bounding box center [629, 93] width 906 height 9
click at [49, 44] on div "User Profile" at bounding box center [66, 51] width 122 height 18
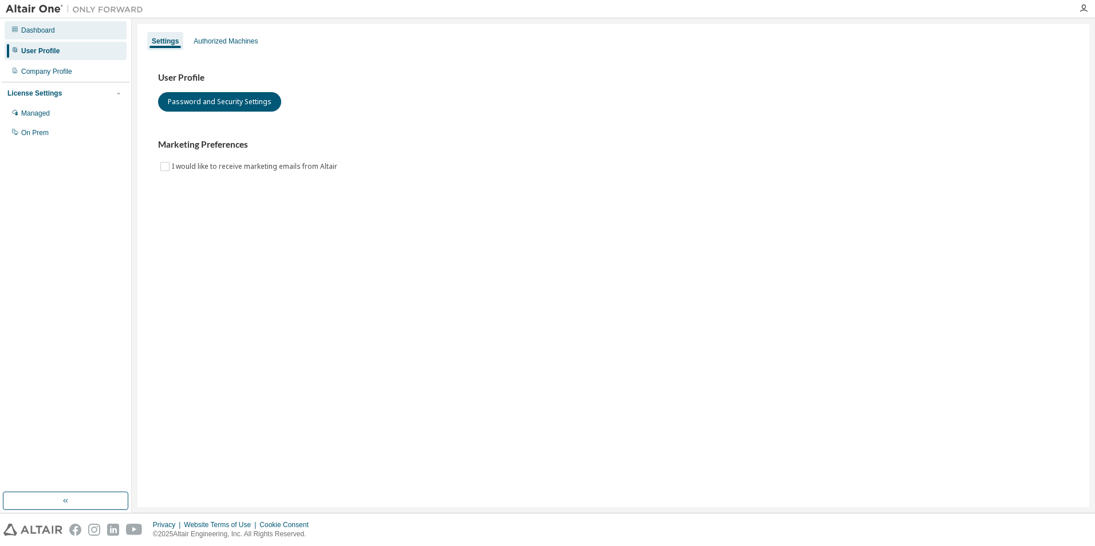
click at [54, 38] on div "Dashboard" at bounding box center [66, 30] width 122 height 18
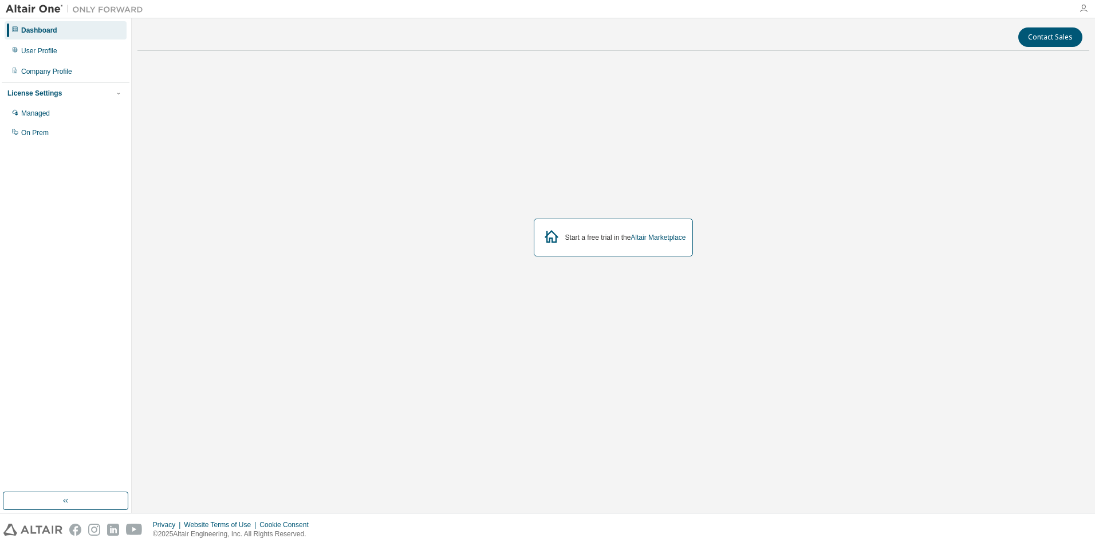
click at [1079, 9] on icon "button" at bounding box center [1083, 8] width 9 height 9
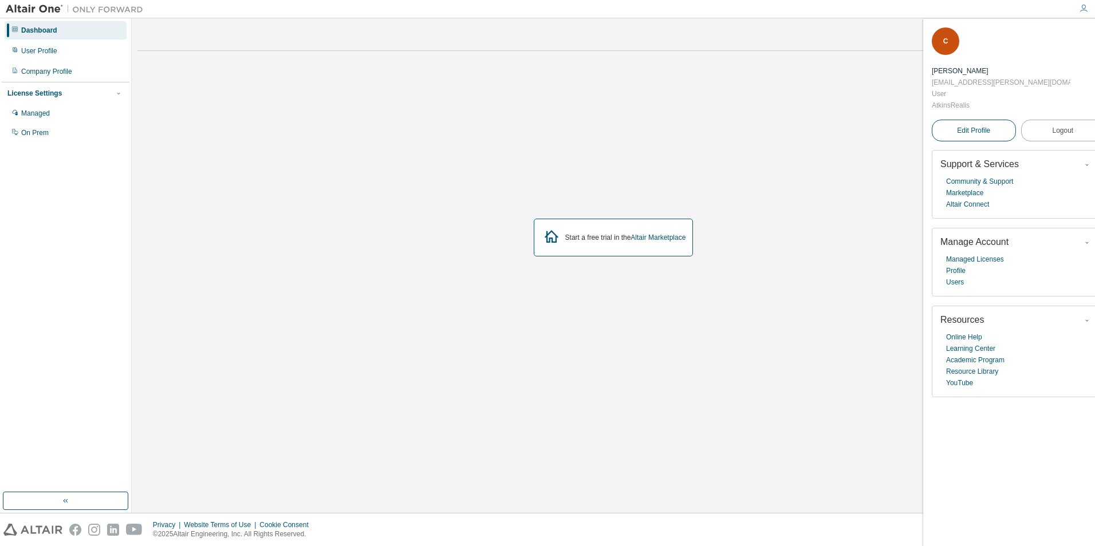
click at [976, 126] on span "Edit Profile" at bounding box center [973, 130] width 33 height 9
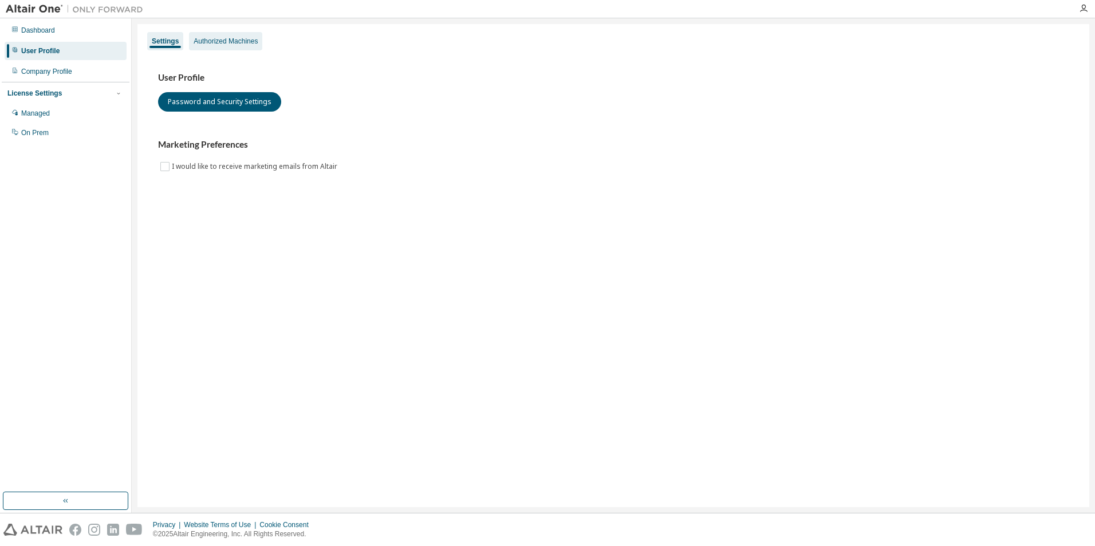
click at [218, 38] on div "Authorized Machines" at bounding box center [226, 41] width 64 height 9
